Goal: Complete application form

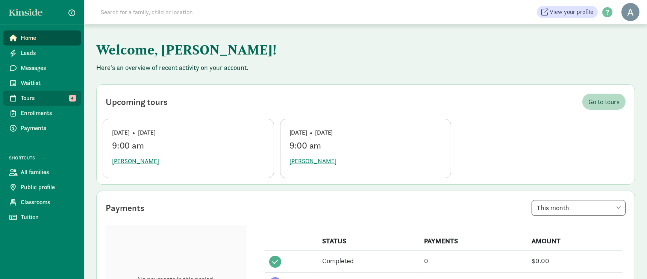
click at [40, 94] on span "Tours" at bounding box center [48, 98] width 55 height 9
click at [32, 85] on span "Waitlist" at bounding box center [48, 83] width 55 height 9
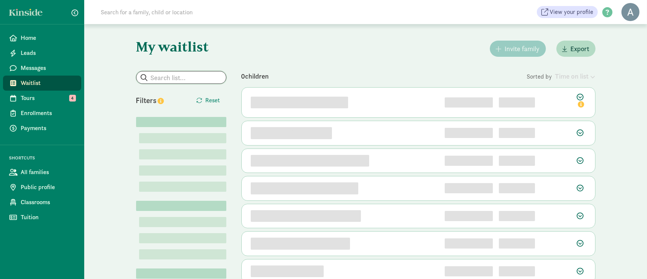
click at [185, 83] on input "search" at bounding box center [182, 77] width 90 height 12
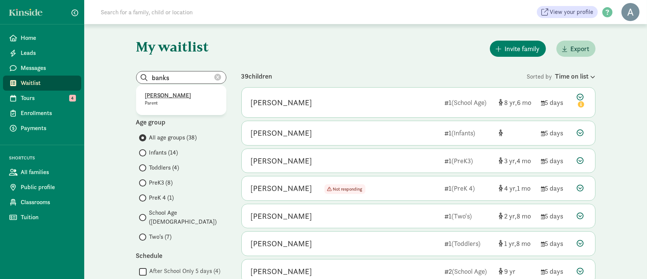
click at [189, 96] on p "[PERSON_NAME]" at bounding box center [181, 95] width 72 height 9
type input "[PERSON_NAME]"
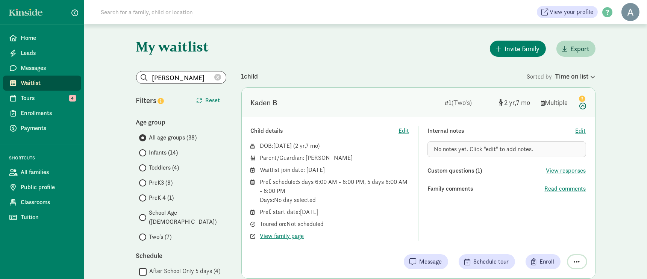
click at [581, 262] on button "button" at bounding box center [577, 261] width 18 height 13
click at [547, 261] on span "Enroll" at bounding box center [547, 261] width 15 height 9
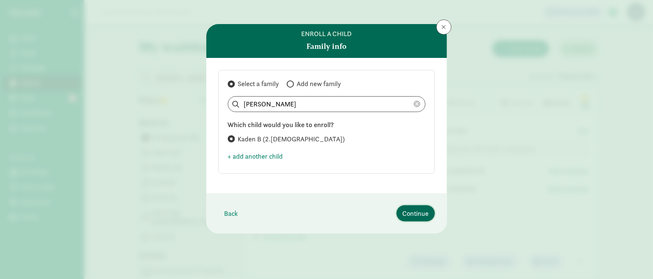
click at [421, 212] on span "Continue" at bounding box center [416, 213] width 26 height 10
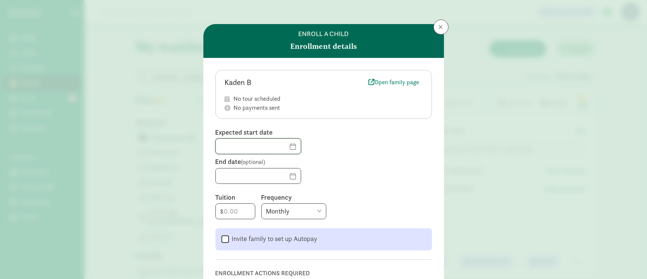
click at [284, 144] on input "text" at bounding box center [258, 146] width 85 height 15
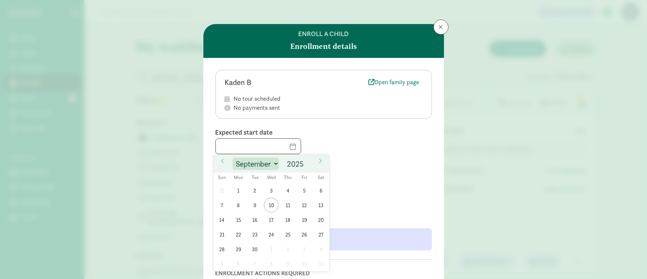
click at [275, 161] on select "January February March April May June July August September October November De…" at bounding box center [256, 164] width 46 height 12
click at [233, 158] on select "January February March April May June July August September October November De…" at bounding box center [256, 164] width 46 height 12
click at [224, 162] on icon at bounding box center [222, 160] width 5 height 5
select select "8"
click at [241, 249] on span "29" at bounding box center [238, 249] width 15 height 15
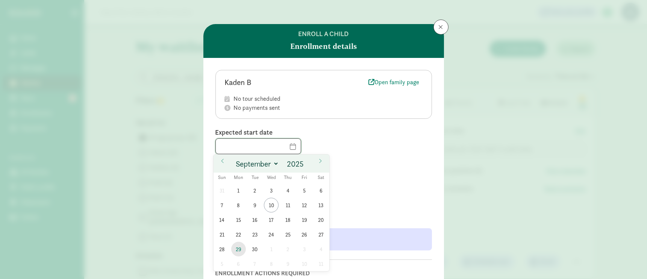
type input "[DATE]"
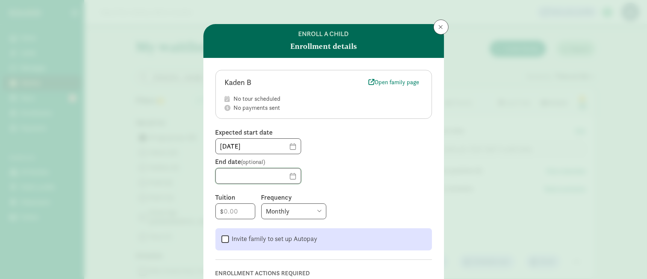
click at [281, 178] on input "text" at bounding box center [258, 175] width 85 height 15
click at [423, 165] on label "End date (optional)" at bounding box center [323, 161] width 217 height 9
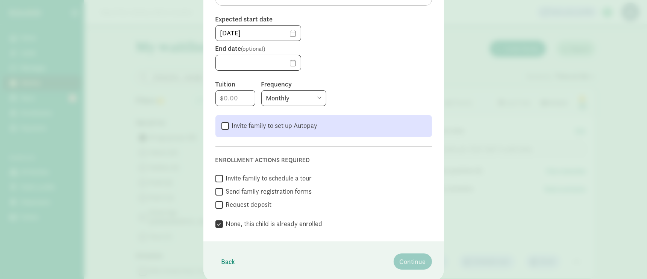
scroll to position [125, 0]
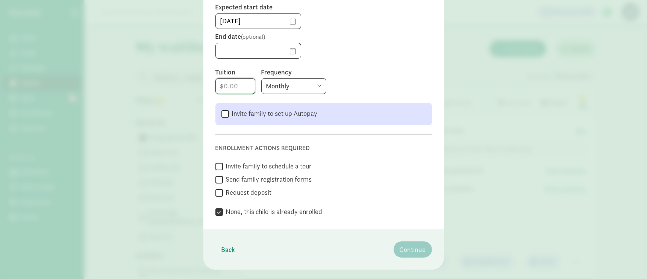
click at [232, 82] on input "number" at bounding box center [235, 86] width 39 height 15
type input "225"
click at [284, 86] on select "Monthly Weekly Every two weeks Annually" at bounding box center [293, 86] width 65 height 16
select select "weekly"
click at [261, 78] on select "Monthly Weekly Every two weeks Annually" at bounding box center [293, 86] width 65 height 16
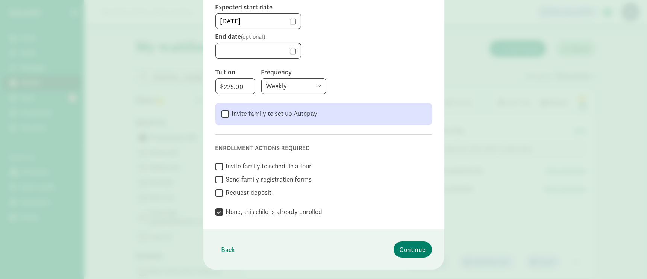
click at [329, 168] on div " Invite family to schedule a tour" at bounding box center [323, 167] width 217 height 10
click at [281, 179] on label "Send family registration forms" at bounding box center [267, 179] width 89 height 9
click at [223, 179] on input "Send family registration forms" at bounding box center [219, 180] width 8 height 10
checkbox input "true"
checkbox input "false"
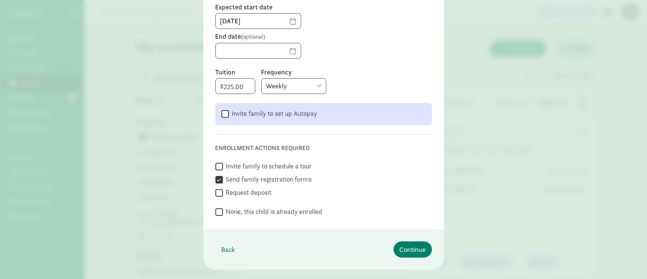
click at [231, 190] on label "Request deposit" at bounding box center [247, 192] width 49 height 9
click at [223, 190] on input "Request deposit" at bounding box center [219, 193] width 8 height 10
checkbox input "true"
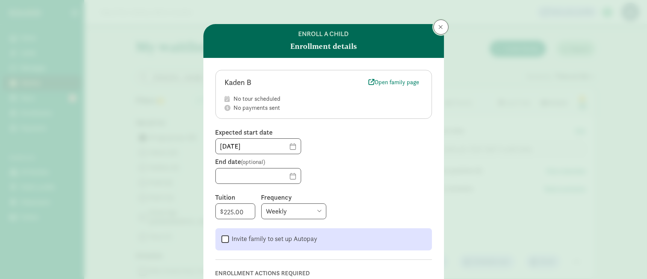
click at [439, 27] on span at bounding box center [441, 27] width 5 height 6
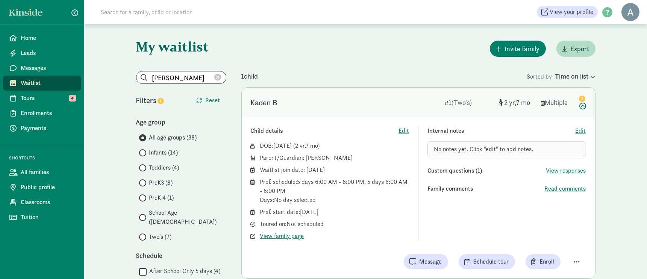
drag, startPoint x: 383, startPoint y: 76, endPoint x: 349, endPoint y: 42, distance: 48.4
click at [383, 76] on div "1 child" at bounding box center [384, 76] width 286 height 10
